Goal: Transaction & Acquisition: Purchase product/service

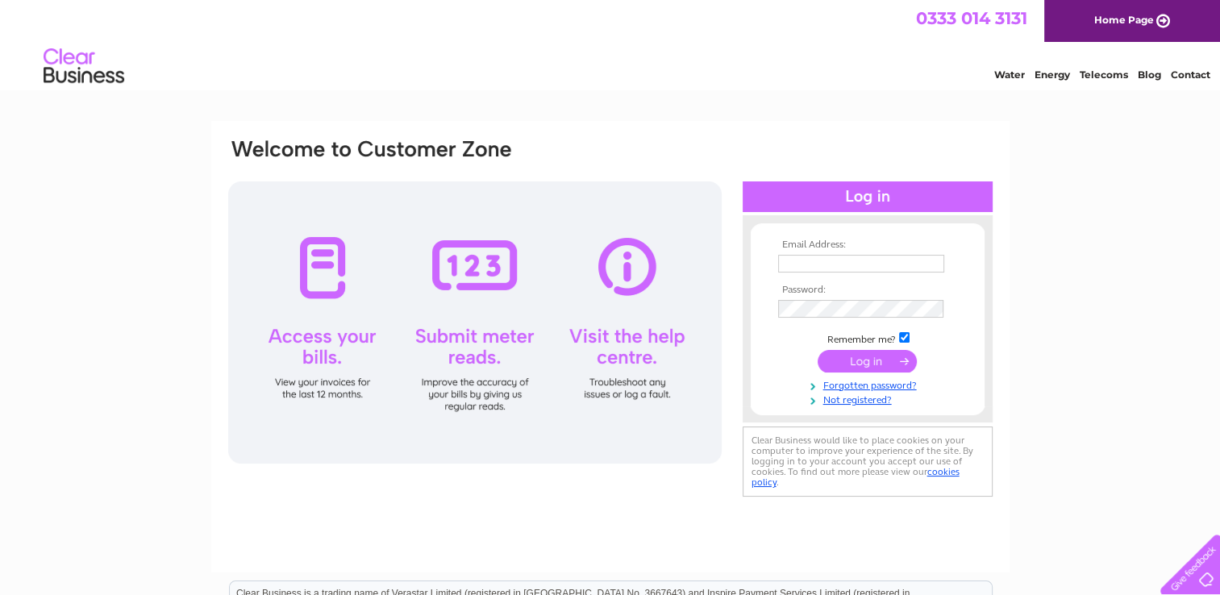
type input "BarmandBeyond@hotmail.com"
click at [865, 353] on input "submit" at bounding box center [866, 361] width 99 height 23
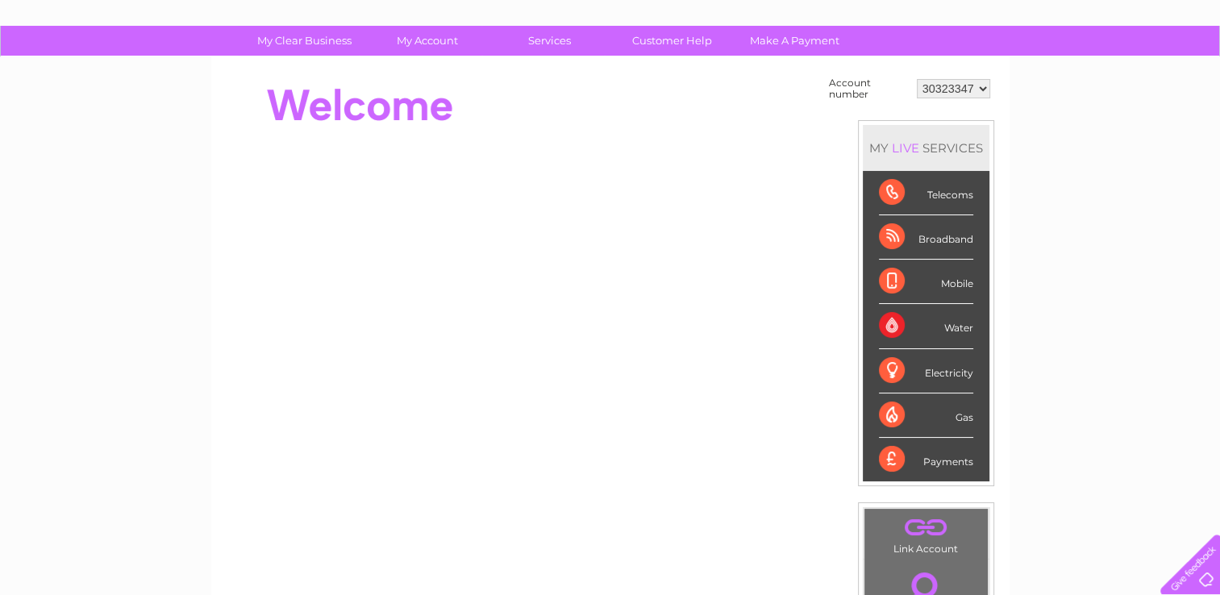
scroll to position [99, 0]
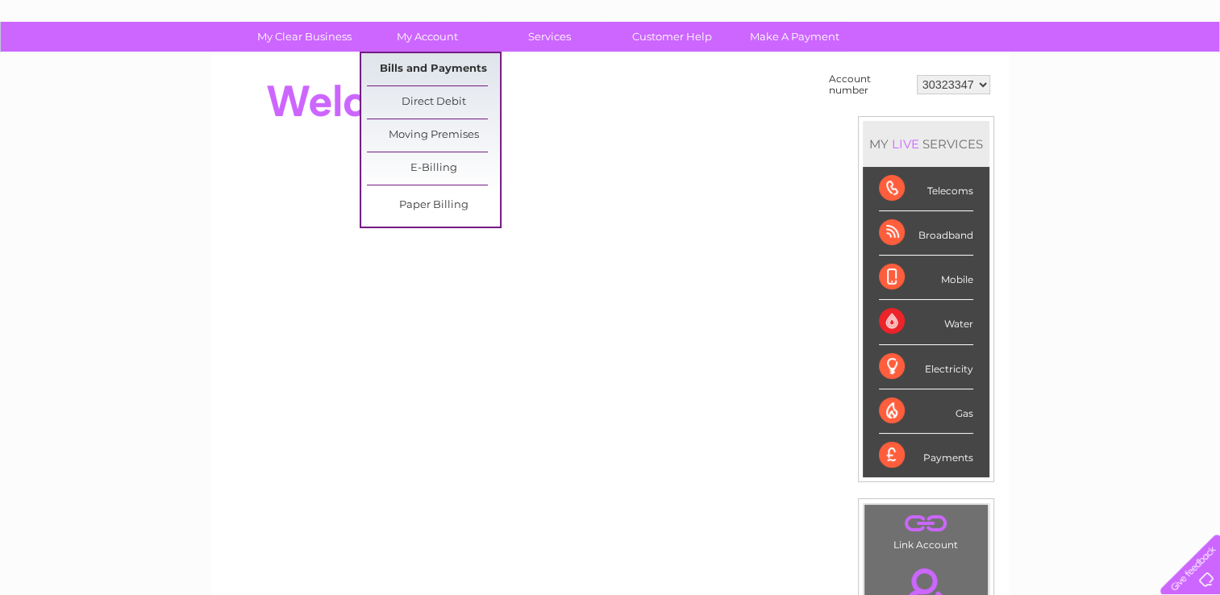
click at [430, 67] on link "Bills and Payments" at bounding box center [433, 69] width 133 height 32
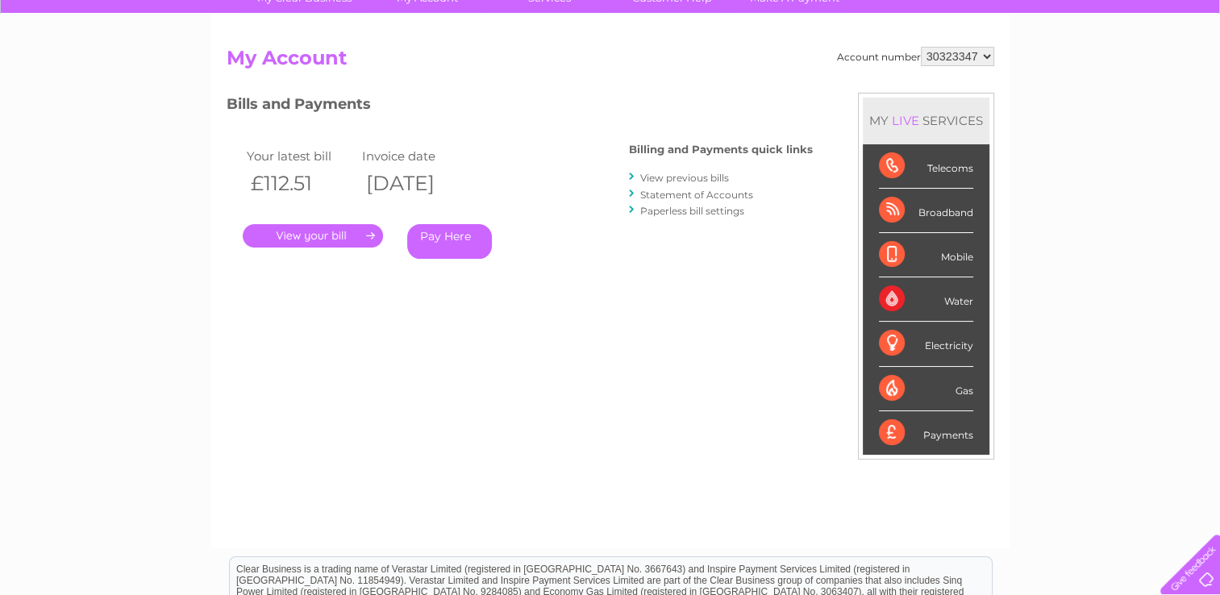
scroll to position [139, 0]
click at [312, 239] on link "." at bounding box center [313, 234] width 140 height 23
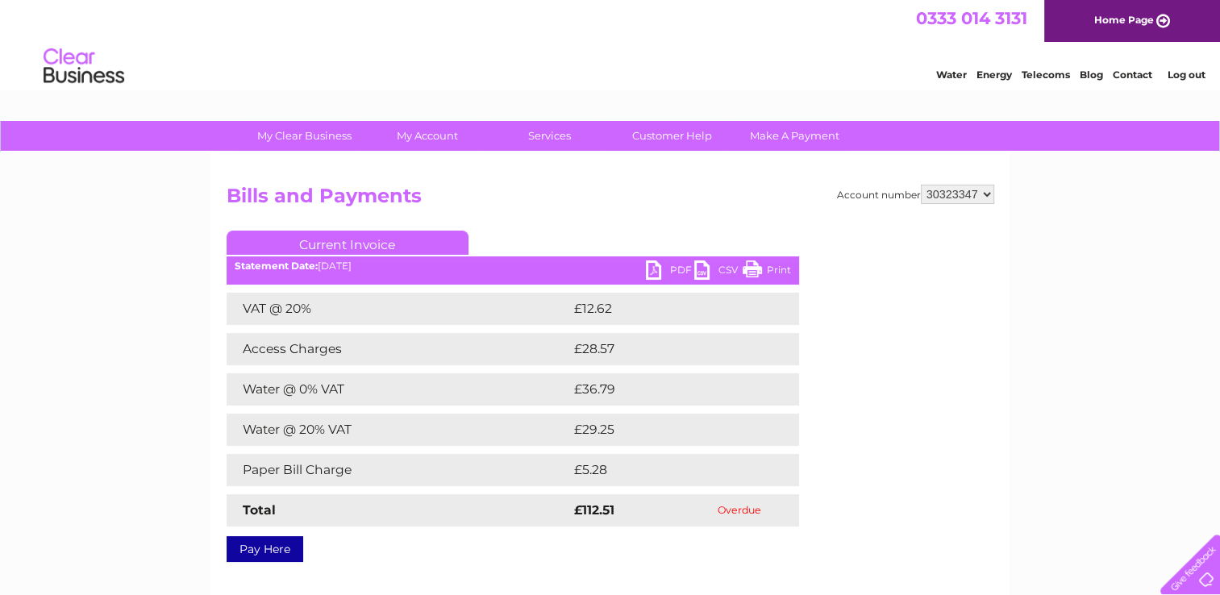
click at [663, 267] on link "PDF" at bounding box center [670, 271] width 48 height 23
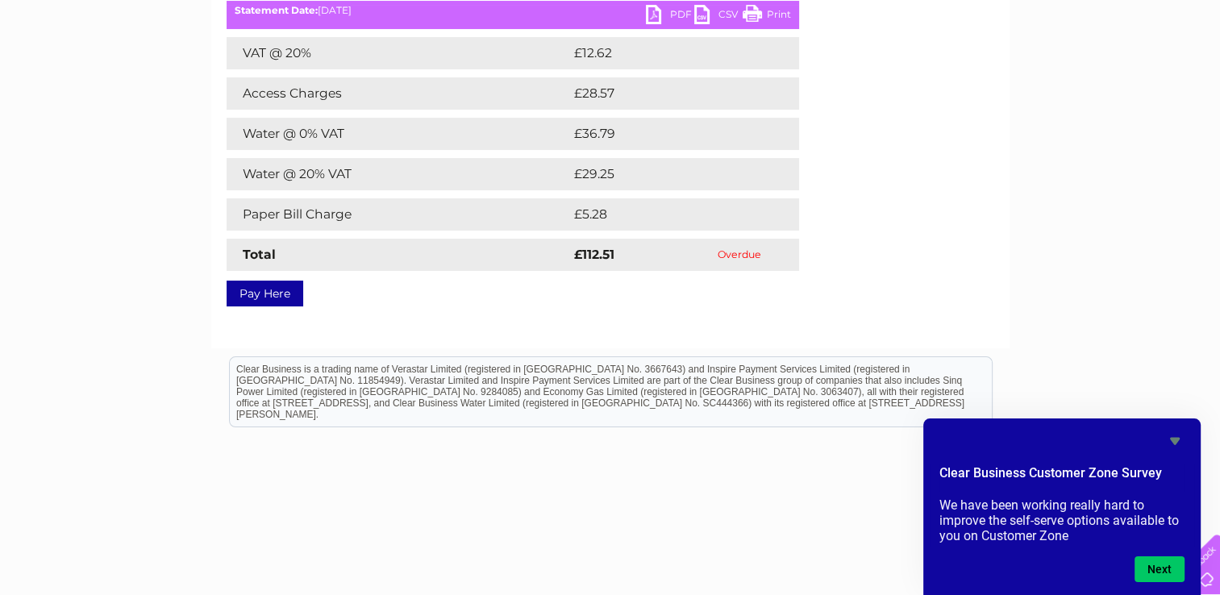
scroll to position [259, 0]
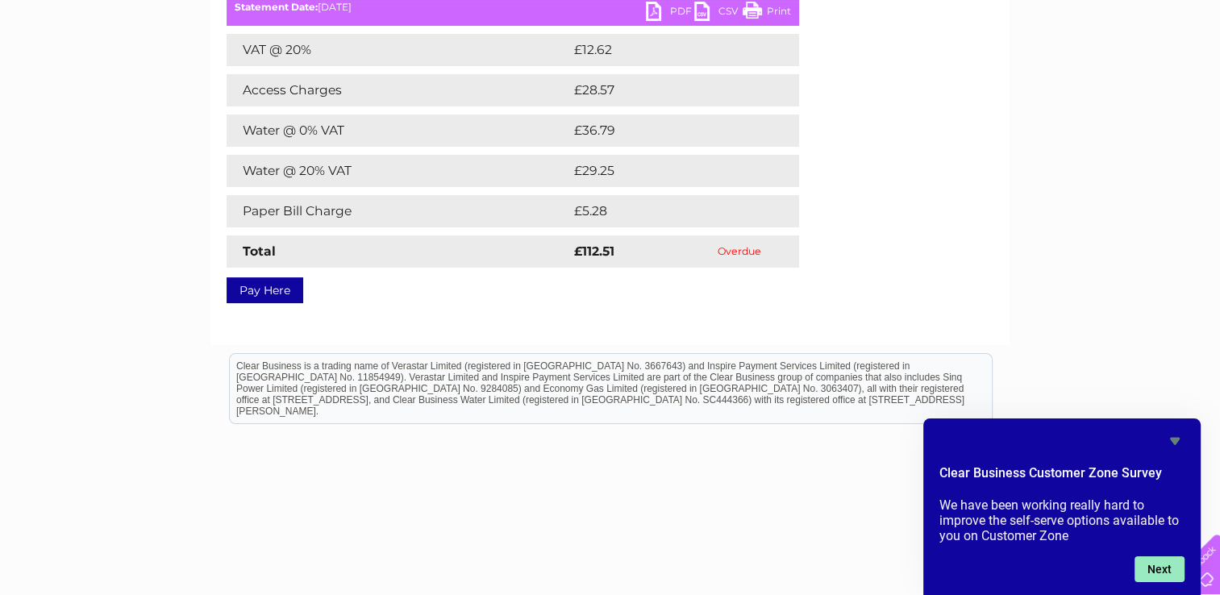
click at [1152, 569] on button "Next" at bounding box center [1159, 569] width 50 height 26
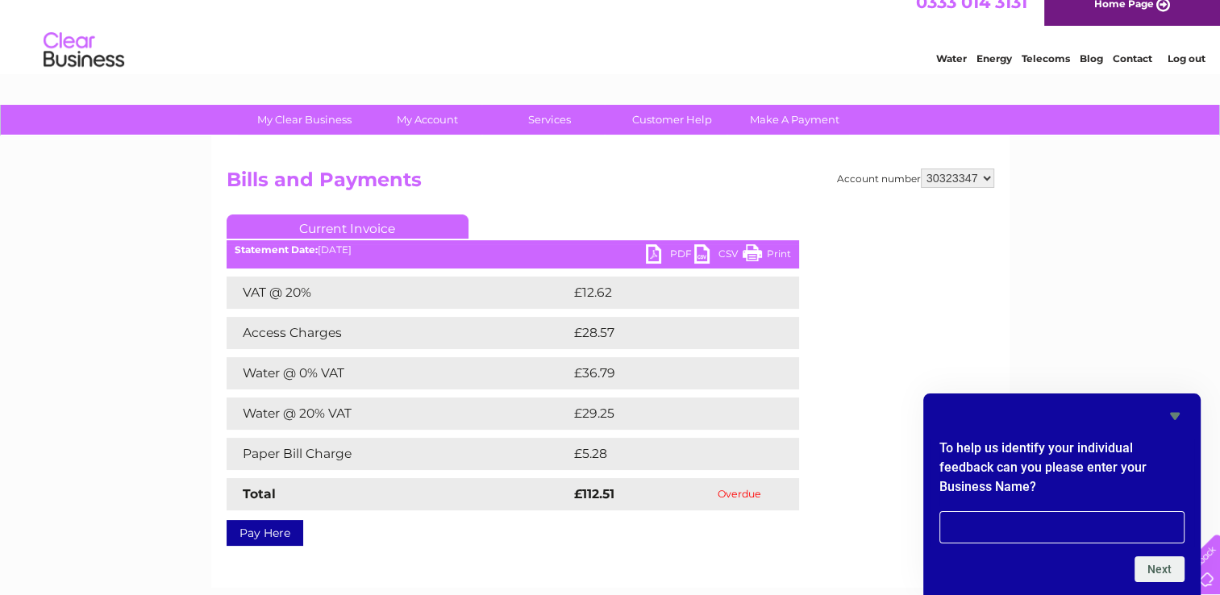
scroll to position [0, 0]
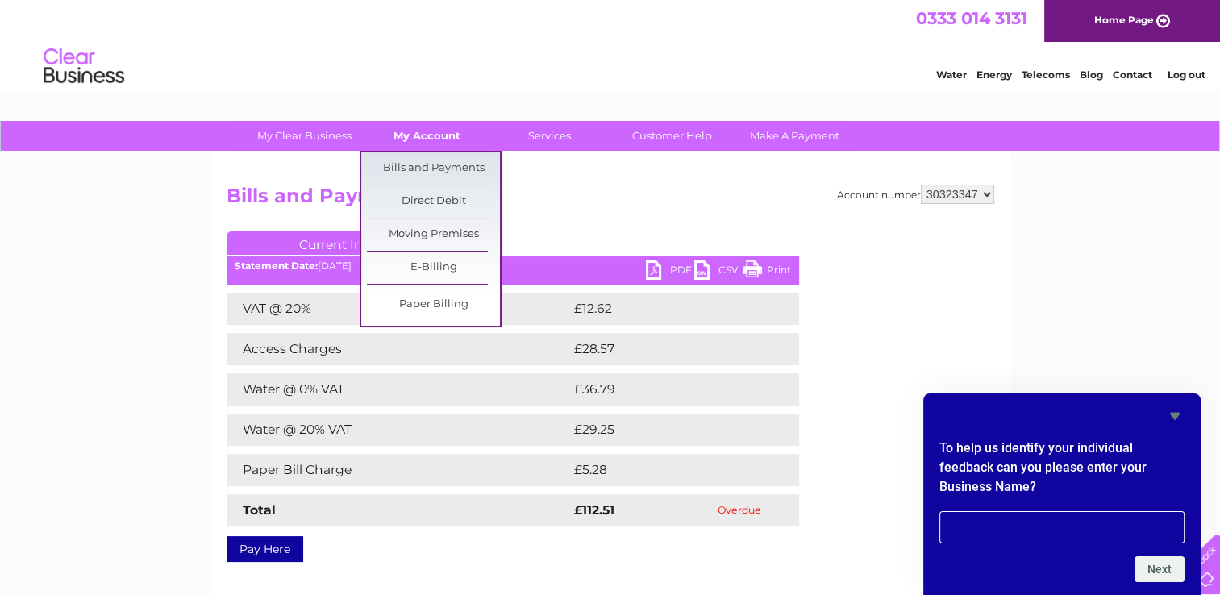
click at [441, 136] on link "My Account" at bounding box center [426, 136] width 133 height 30
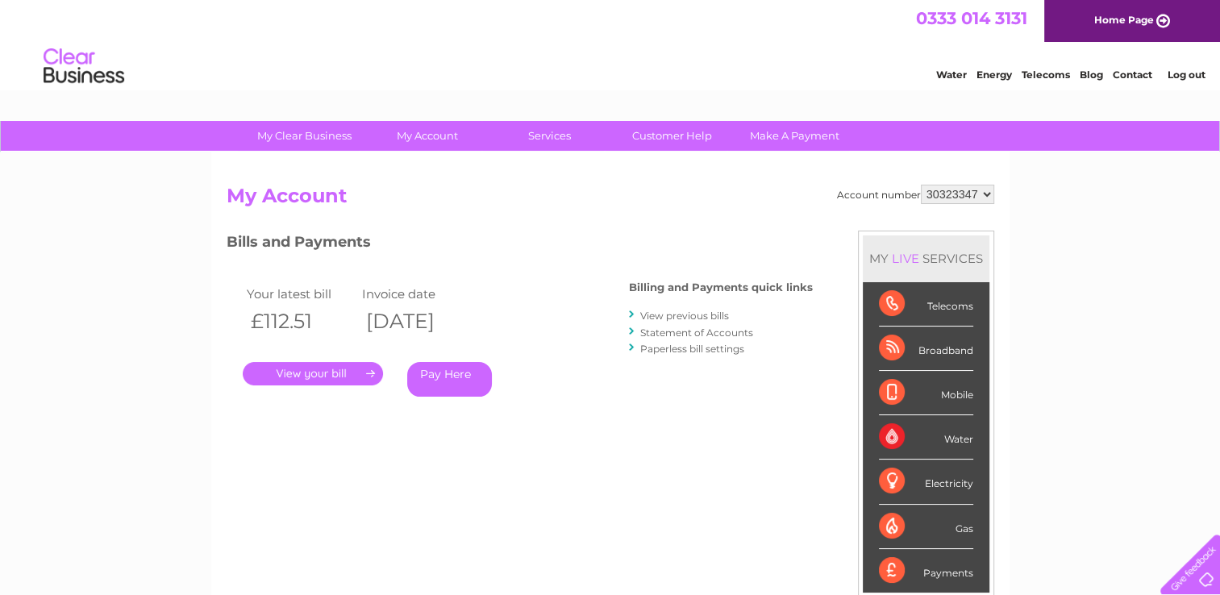
click at [784, 155] on div "Account number 30323347 My Account MY LIVE SERVICES Telecoms Broadband Mobile W…" at bounding box center [610, 419] width 798 height 534
click at [784, 141] on link "Make A Payment" at bounding box center [794, 136] width 133 height 30
click at [784, 135] on link "Make A Payment" at bounding box center [794, 136] width 133 height 30
